Goal: Navigation & Orientation: Find specific page/section

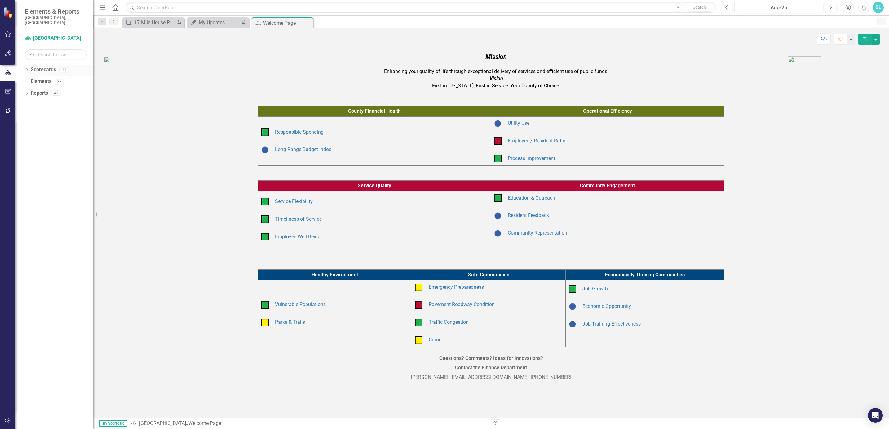
click at [27, 69] on icon "Dropdown" at bounding box center [27, 70] width 4 height 3
click at [55, 90] on link "Open Spaces" at bounding box center [63, 93] width 59 height 7
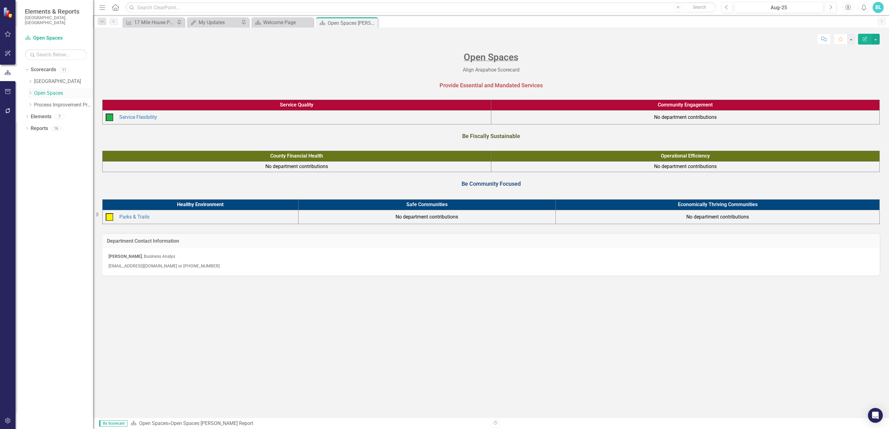
click at [31, 91] on icon "Dropdown" at bounding box center [30, 93] width 5 height 4
click at [61, 102] on link "Open Space (Operations)" at bounding box center [66, 105] width 53 height 7
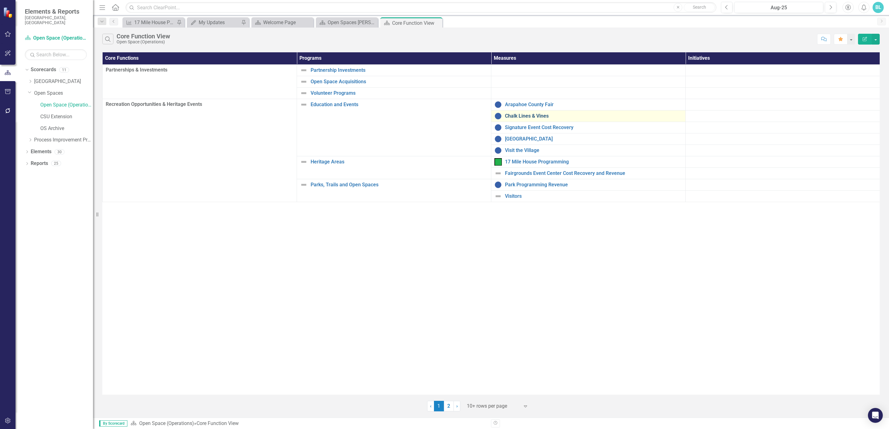
click at [540, 119] on link "Chalk Lines & Vines" at bounding box center [593, 116] width 177 height 6
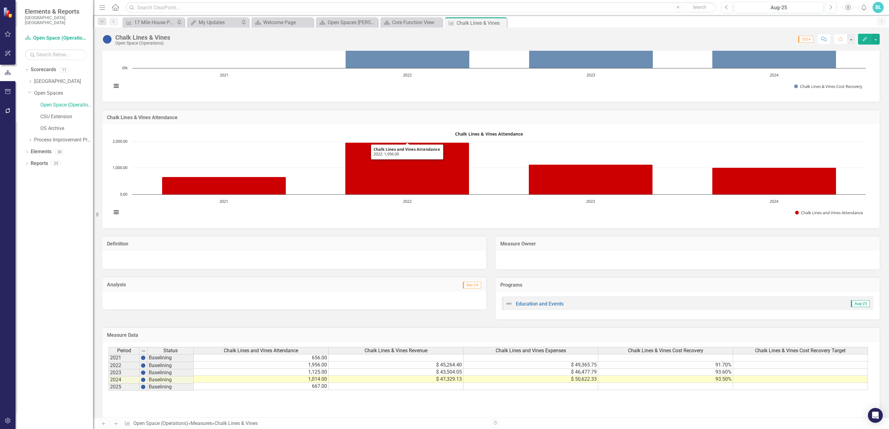
scroll to position [74, 0]
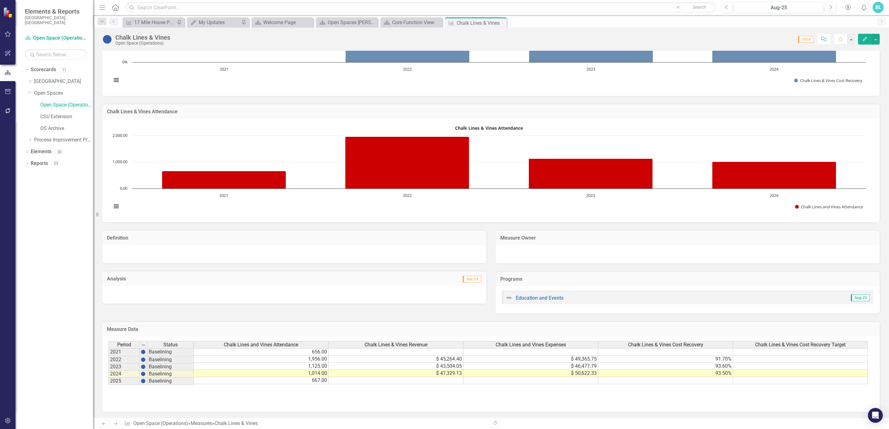
click at [48, 102] on link "Open Space (Operations)" at bounding box center [66, 105] width 53 height 7
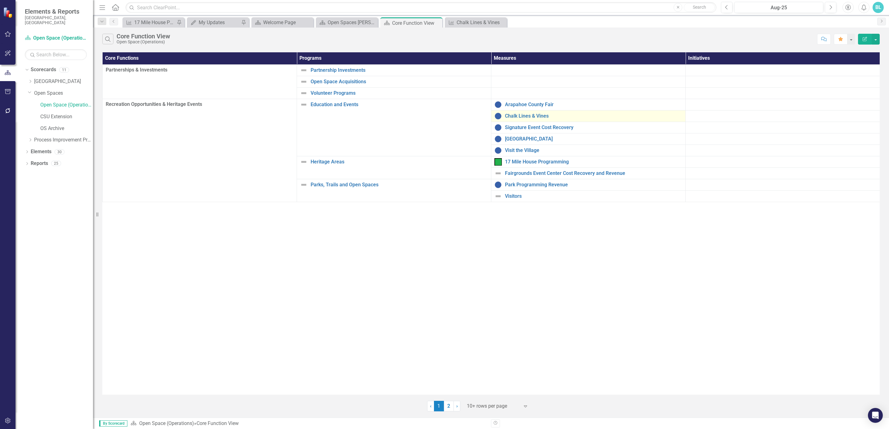
click at [527, 114] on div "Chalk Lines & Vines" at bounding box center [588, 115] width 188 height 7
click at [528, 119] on link "Chalk Lines & Vines" at bounding box center [593, 116] width 177 height 6
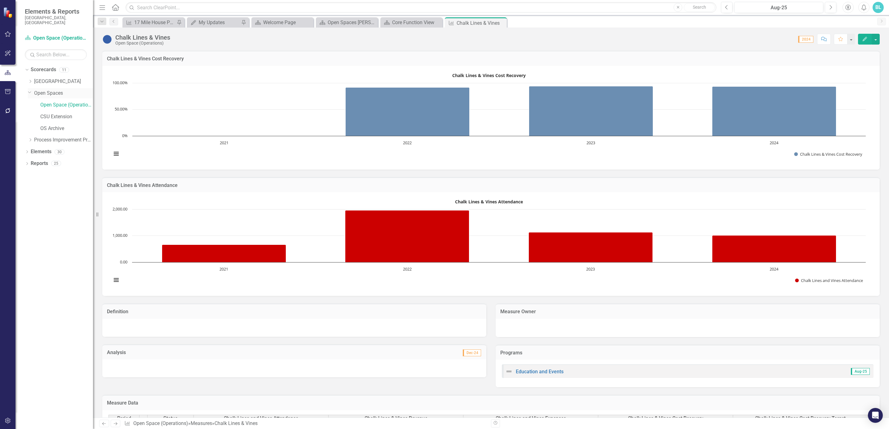
click at [30, 90] on icon "Dropdown" at bounding box center [30, 92] width 4 height 5
click at [30, 91] on icon "Dropdown" at bounding box center [30, 93] width 5 height 4
click at [226, 24] on div "My Updates" at bounding box center [219, 23] width 41 height 8
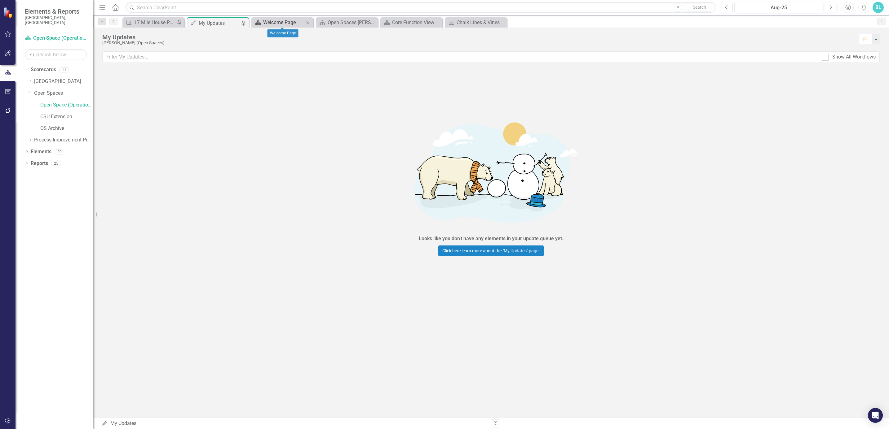
click at [268, 23] on div "Welcome Page" at bounding box center [283, 23] width 41 height 8
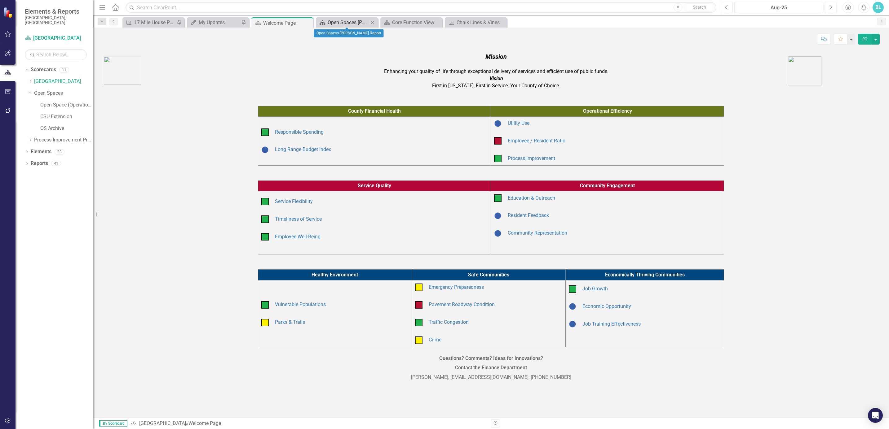
click at [343, 20] on div "Open Spaces [PERSON_NAME] Report" at bounding box center [347, 23] width 41 height 8
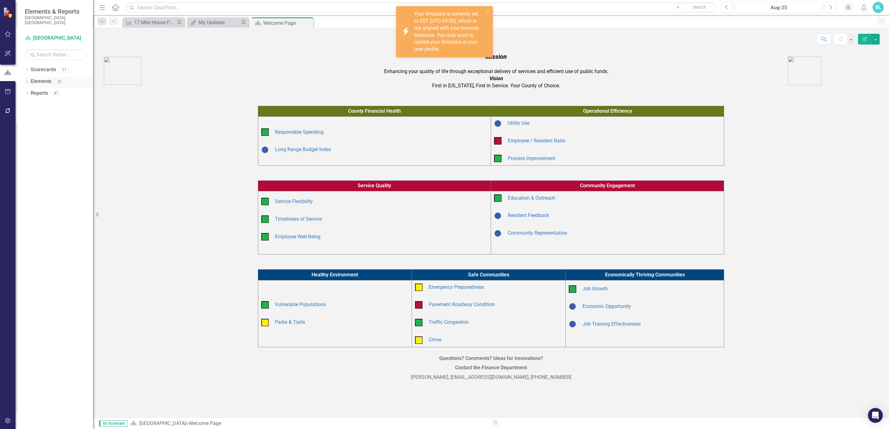
click at [25, 81] on icon "Dropdown" at bounding box center [27, 82] width 4 height 3
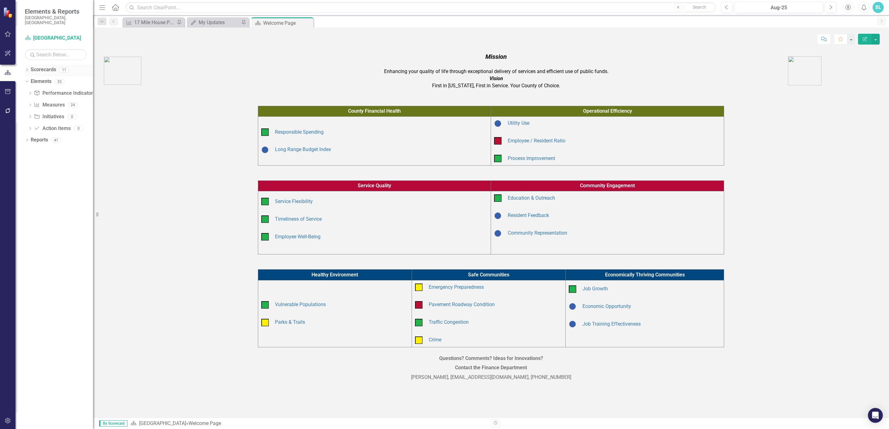
click at [26, 69] on icon "Dropdown" at bounding box center [27, 70] width 4 height 3
drag, startPoint x: 30, startPoint y: 77, endPoint x: 36, endPoint y: 87, distance: 11.4
click at [36, 87] on div "Dropdown Arapahoe County Provide Essential and Mandated Services Be Fiscally Su…" at bounding box center [60, 94] width 65 height 35
drag, startPoint x: 36, startPoint y: 87, endPoint x: 28, endPoint y: 88, distance: 8.2
click at [28, 91] on icon "Dropdown" at bounding box center [30, 93] width 5 height 4
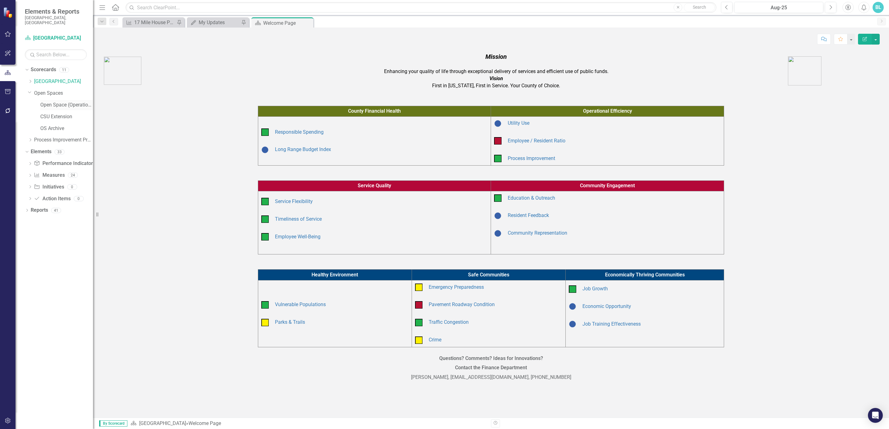
click at [51, 102] on link "Open Space (Operations)" at bounding box center [66, 105] width 53 height 7
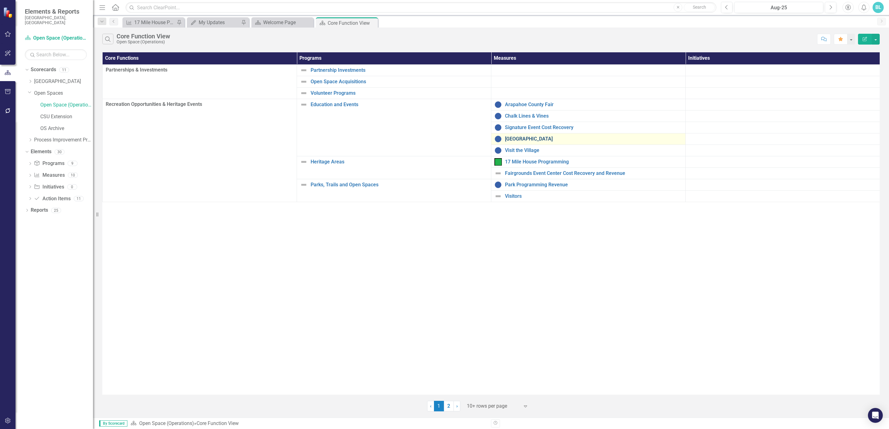
click at [512, 142] on link "[GEOGRAPHIC_DATA]" at bounding box center [593, 139] width 177 height 6
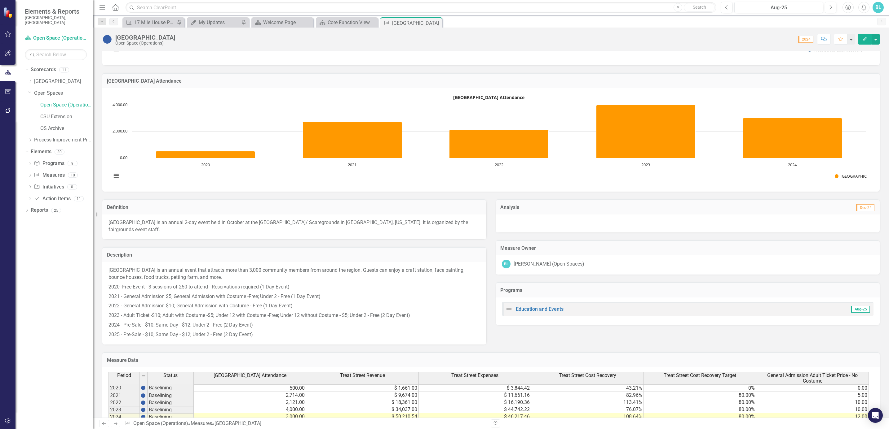
scroll to position [135, 0]
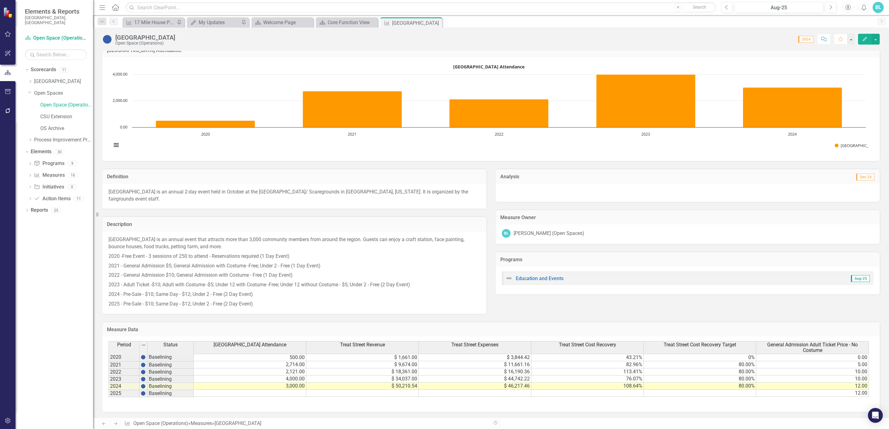
click at [539, 196] on div at bounding box center [687, 193] width 384 height 18
click at [51, 102] on link "Open Space (Operations)" at bounding box center [66, 105] width 53 height 7
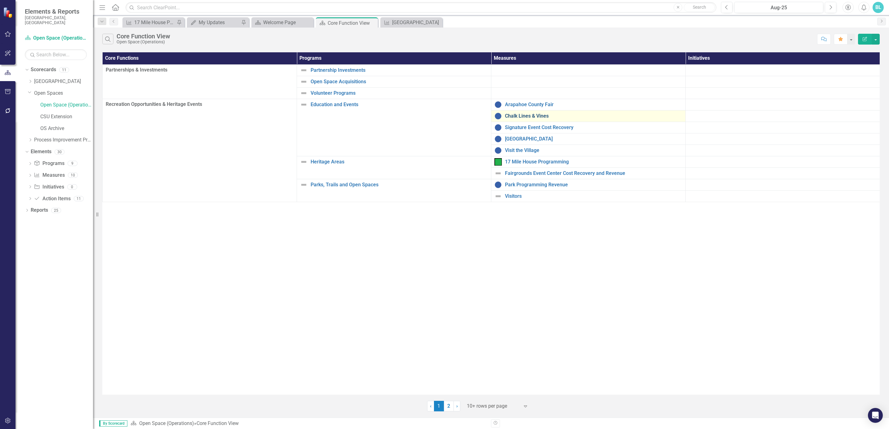
click at [528, 118] on link "Chalk Lines & Vines" at bounding box center [593, 116] width 177 height 6
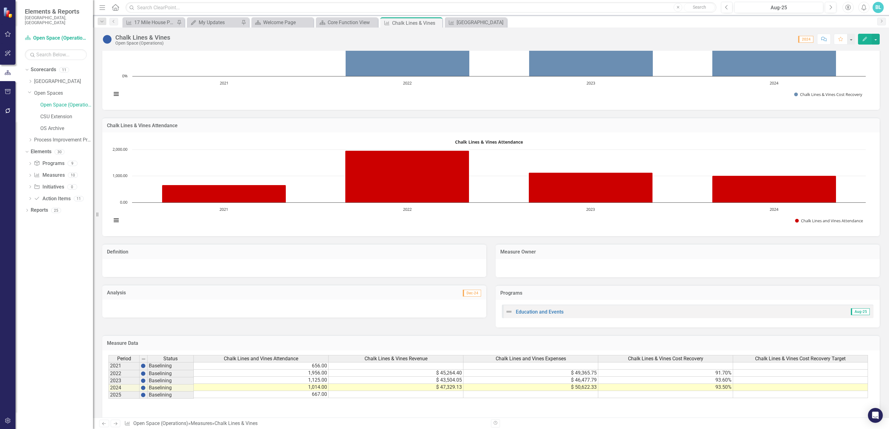
scroll to position [74, 0]
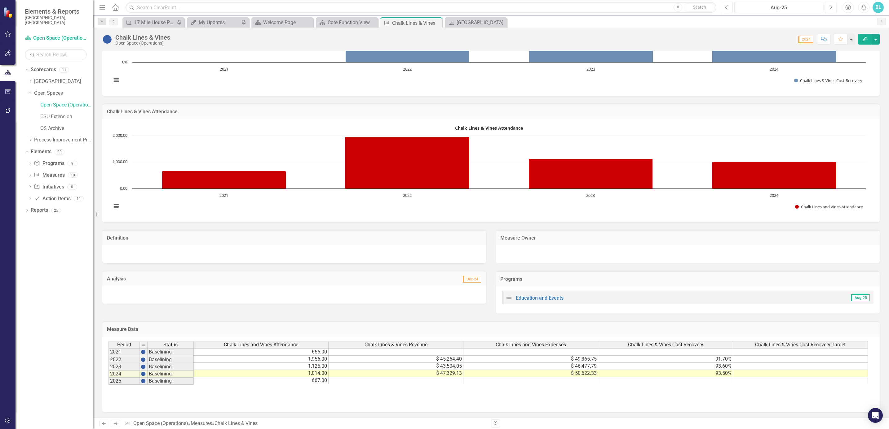
click at [631, 239] on h3 "Measure Owner" at bounding box center [687, 238] width 375 height 6
click at [46, 102] on link "Open Space (Operations)" at bounding box center [66, 105] width 53 height 7
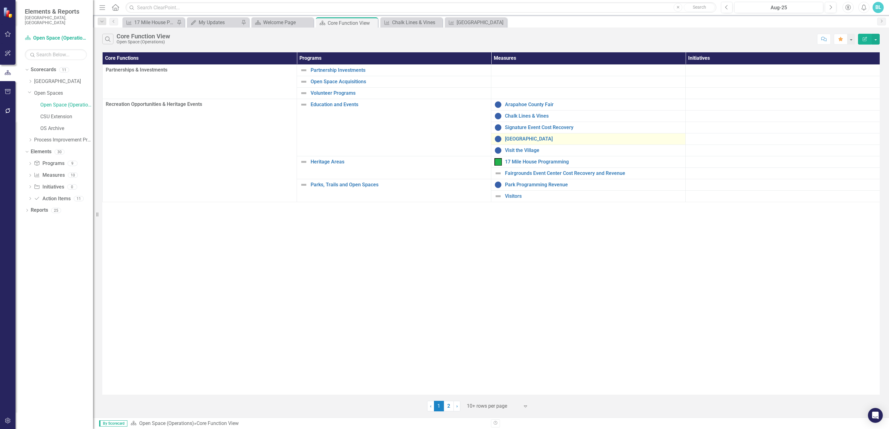
click at [515, 137] on div "[GEOGRAPHIC_DATA]" at bounding box center [588, 138] width 188 height 7
click at [515, 140] on link "[GEOGRAPHIC_DATA]" at bounding box center [593, 139] width 177 height 6
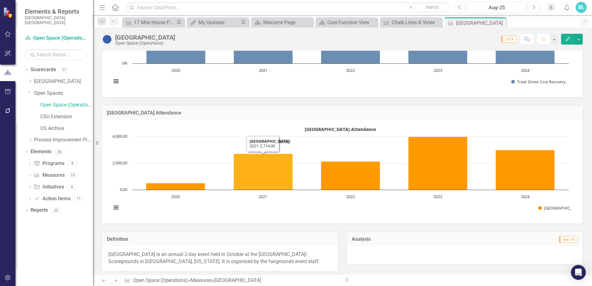
scroll to position [14, 0]
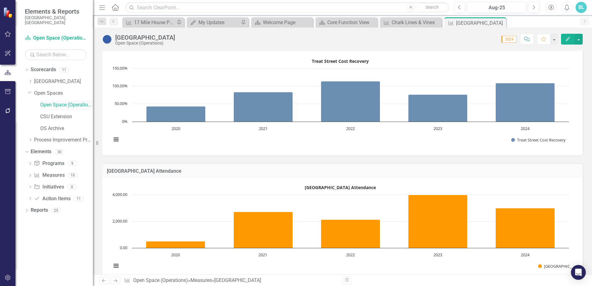
click at [52, 102] on link "Open Space (Operations)" at bounding box center [66, 105] width 53 height 7
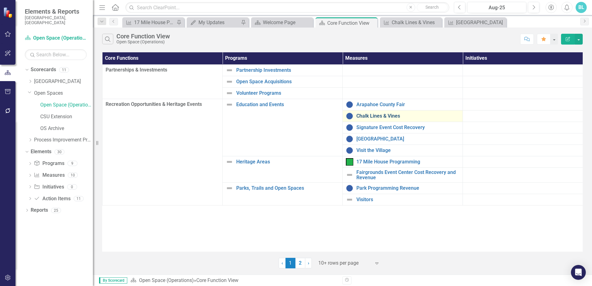
click at [369, 117] on link "Chalk Lines & Vines" at bounding box center [408, 116] width 103 height 6
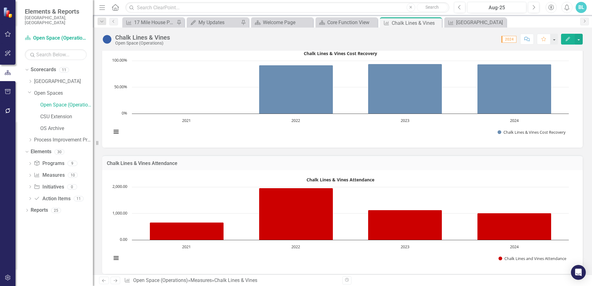
scroll to position [62, 0]
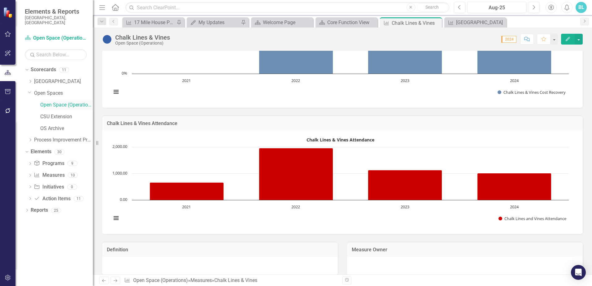
click at [68, 102] on link "Open Space (Operations)" at bounding box center [66, 105] width 53 height 7
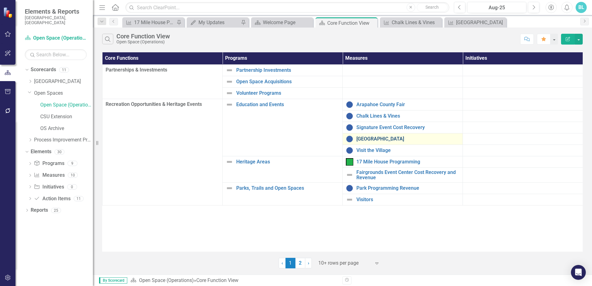
click at [375, 138] on link "[GEOGRAPHIC_DATA]" at bounding box center [408, 139] width 103 height 6
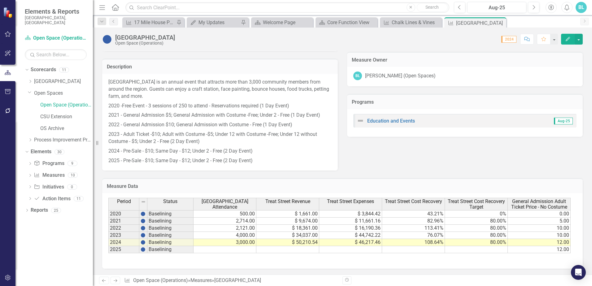
scroll to position [293, 0]
click at [30, 90] on icon "Dropdown" at bounding box center [30, 92] width 4 height 5
click at [31, 91] on icon "Dropdown" at bounding box center [30, 93] width 5 height 4
click at [45, 102] on link "Open Space (Operations)" at bounding box center [66, 105] width 53 height 7
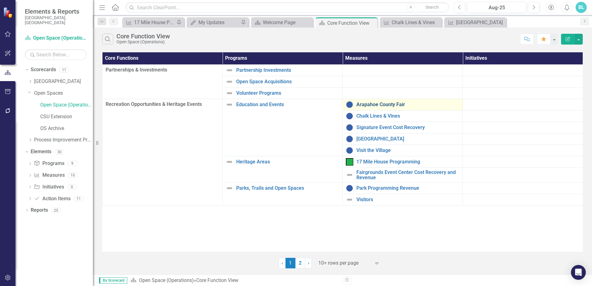
click at [390, 107] on link "Arapahoe County Fair" at bounding box center [408, 105] width 103 height 6
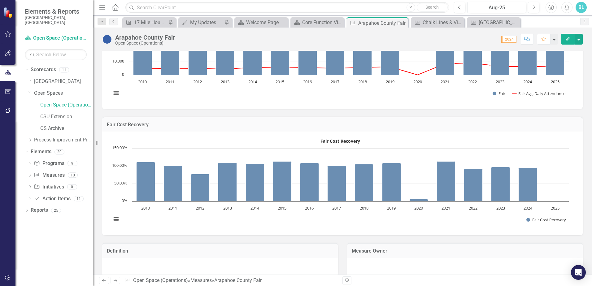
scroll to position [60, 0]
click at [485, 26] on div "Measure Treat Street Close" at bounding box center [494, 22] width 54 height 10
click at [484, 21] on div "[GEOGRAPHIC_DATA]" at bounding box center [495, 23] width 33 height 8
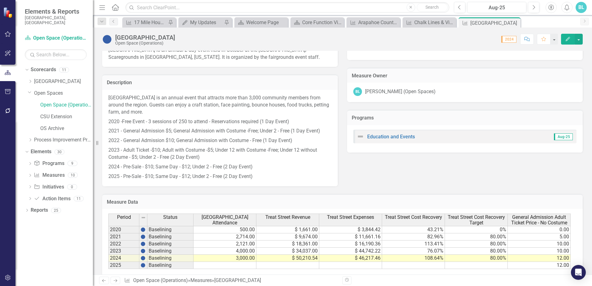
scroll to position [279, 0]
